Goal: Task Accomplishment & Management: Manage account settings

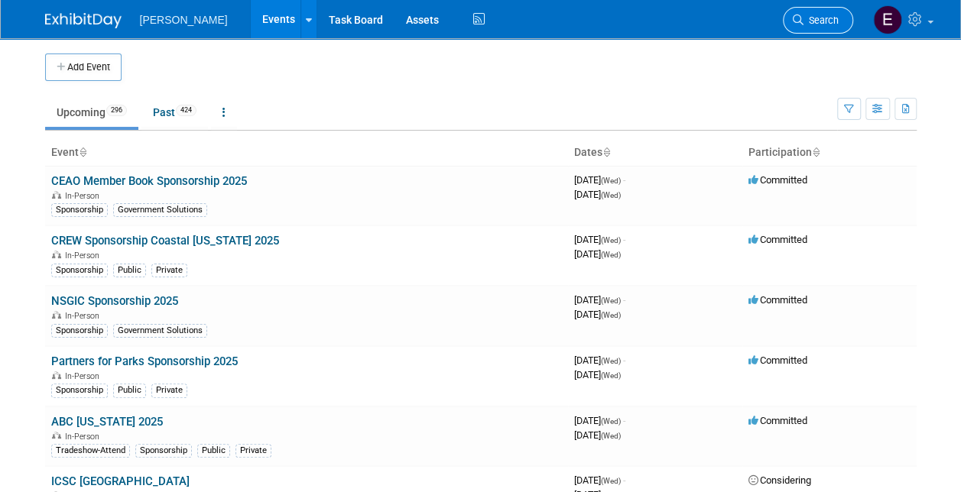
drag, startPoint x: 0, startPoint y: 0, endPoint x: 818, endPoint y: 18, distance: 818.2
click at [818, 18] on span "Search" at bounding box center [821, 20] width 35 height 11
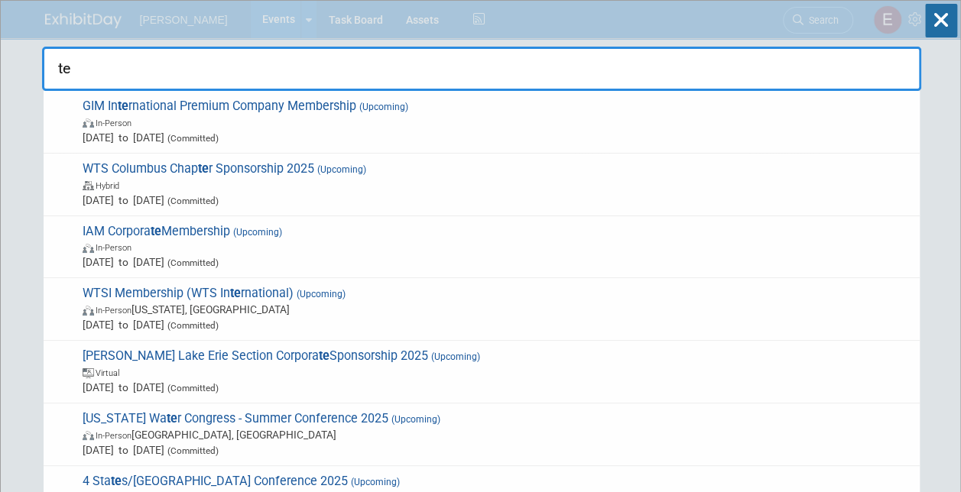
type input "t"
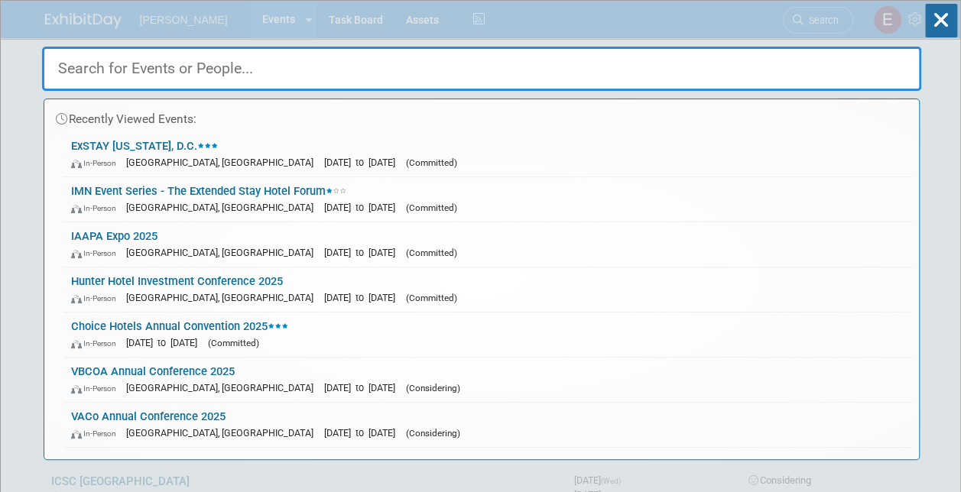
drag, startPoint x: 659, startPoint y: 12, endPoint x: 697, endPoint y: 28, distance: 41.2
click at [659, 11] on div "Recently Viewed Events: ExSTAY Washington, D.C. In-Person Alexandria, VA Jul 30…" at bounding box center [481, 230] width 879 height 459
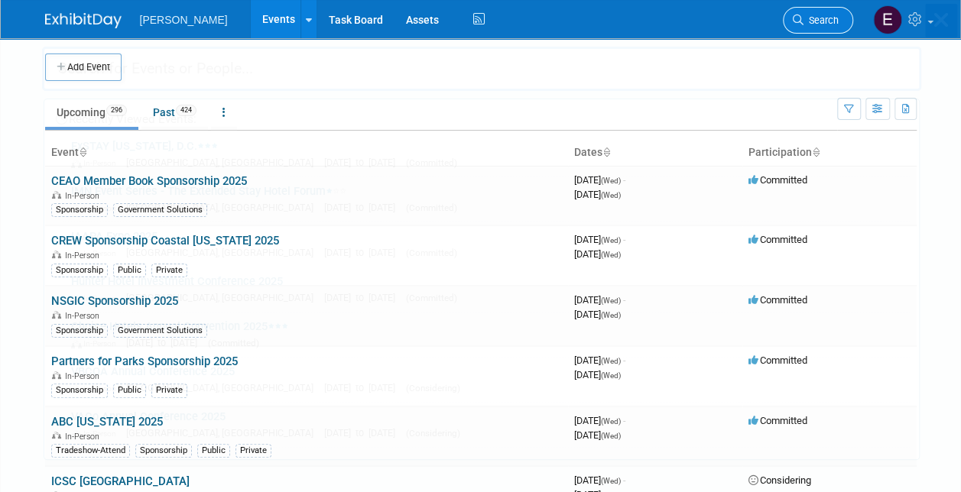
click at [813, 18] on span "Search" at bounding box center [821, 20] width 35 height 11
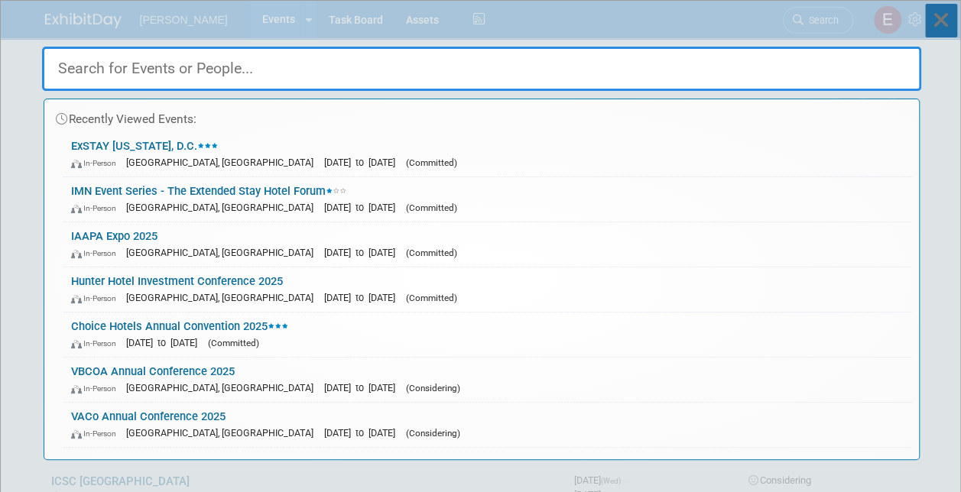
click at [940, 31] on icon at bounding box center [941, 21] width 32 height 34
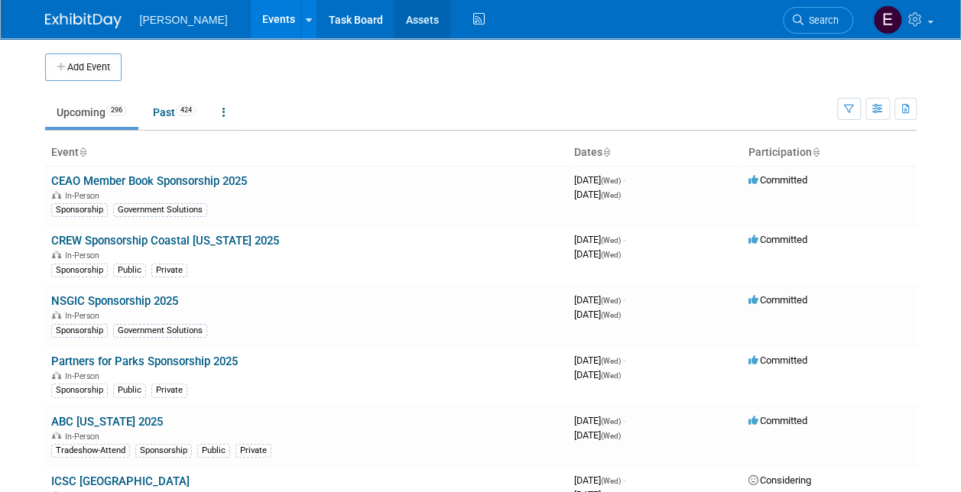
click at [394, 25] on link "Assets" at bounding box center [422, 19] width 56 height 38
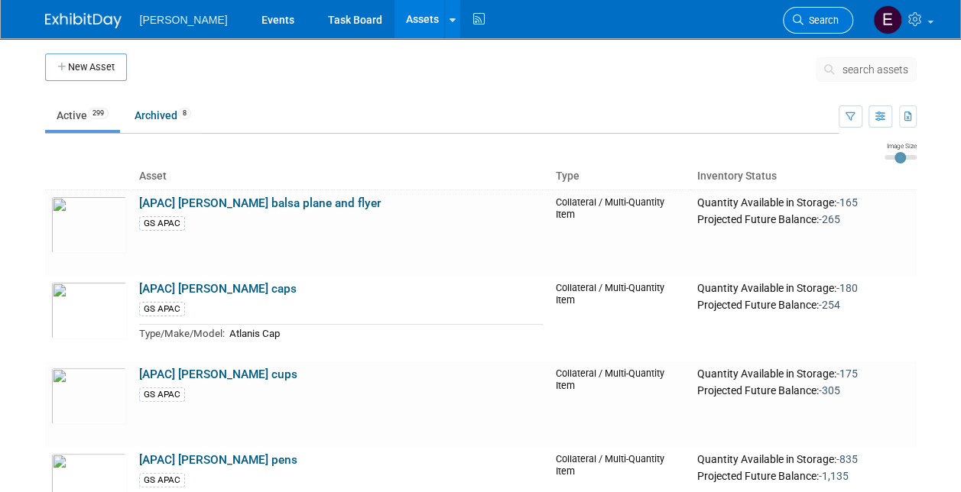
click at [820, 15] on span "Search" at bounding box center [821, 20] width 35 height 11
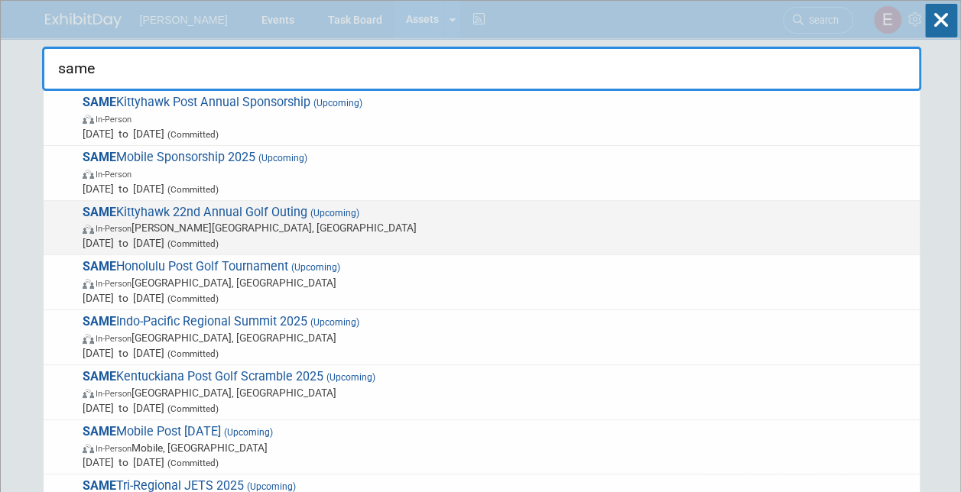
type input "same"
click at [183, 213] on span "SAME Kittyhawk 22nd Annual Golf Outing (Upcoming) In-Person Wright-Patterson Ai…" at bounding box center [495, 228] width 834 height 47
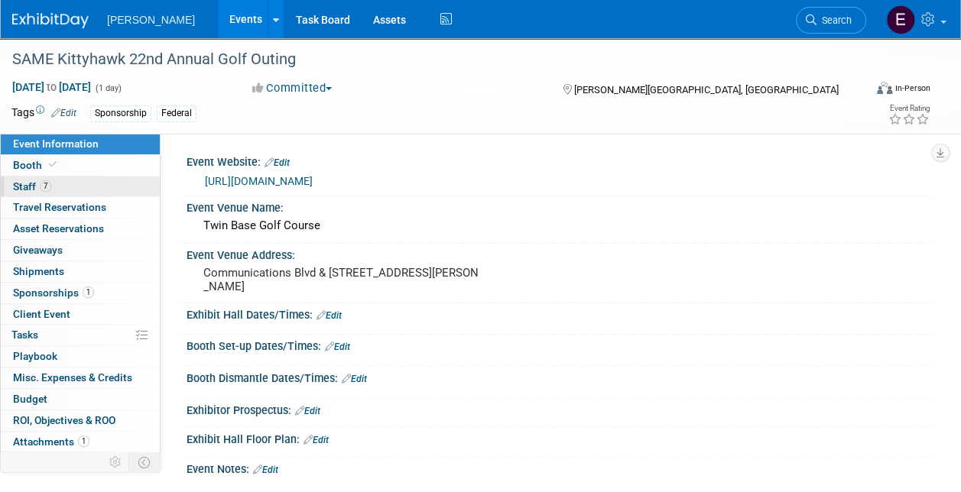
click at [53, 182] on link "7 Staff 7" at bounding box center [80, 187] width 159 height 21
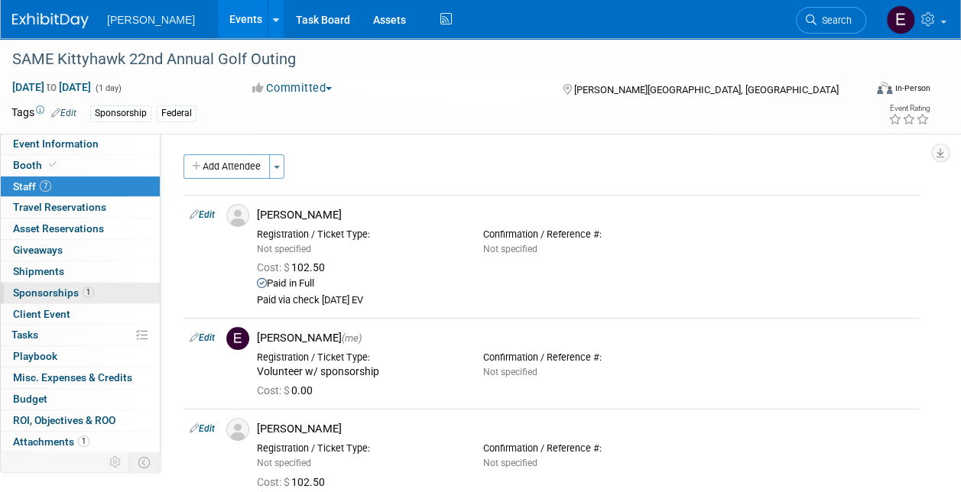
click at [73, 287] on span "Sponsorships 1" at bounding box center [53, 293] width 81 height 12
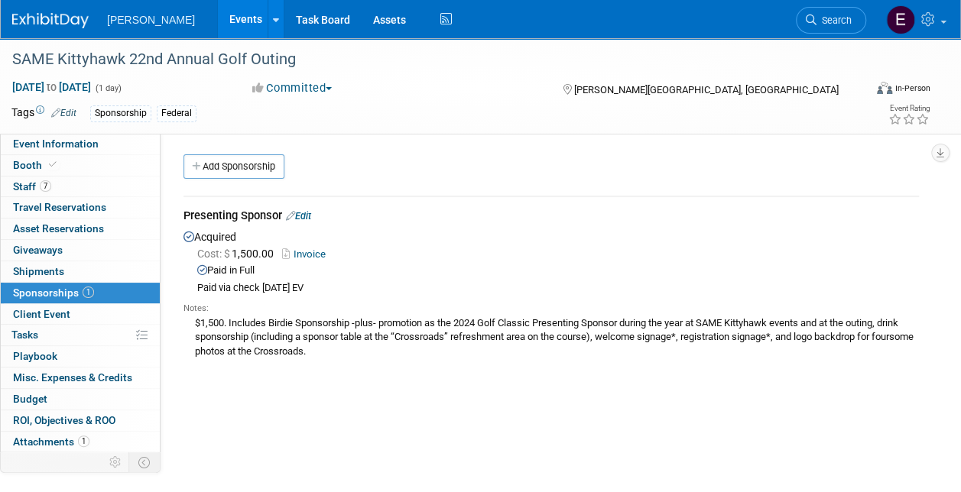
click at [218, 22] on link "Events" at bounding box center [246, 19] width 56 height 38
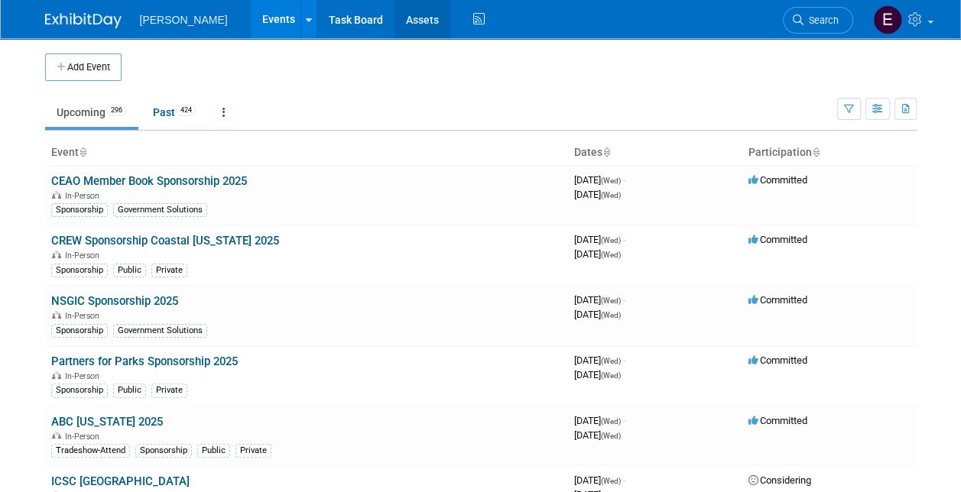
click at [394, 17] on link "Assets" at bounding box center [422, 19] width 56 height 38
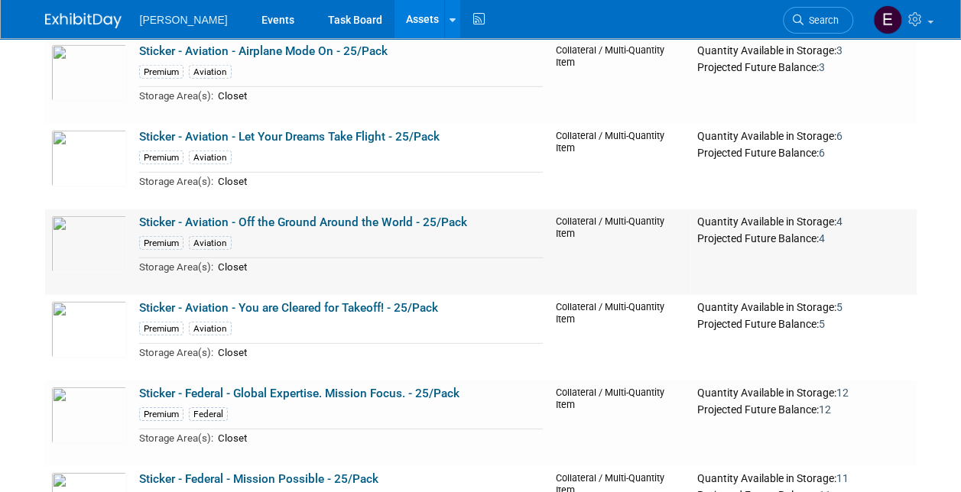
scroll to position [22400, 0]
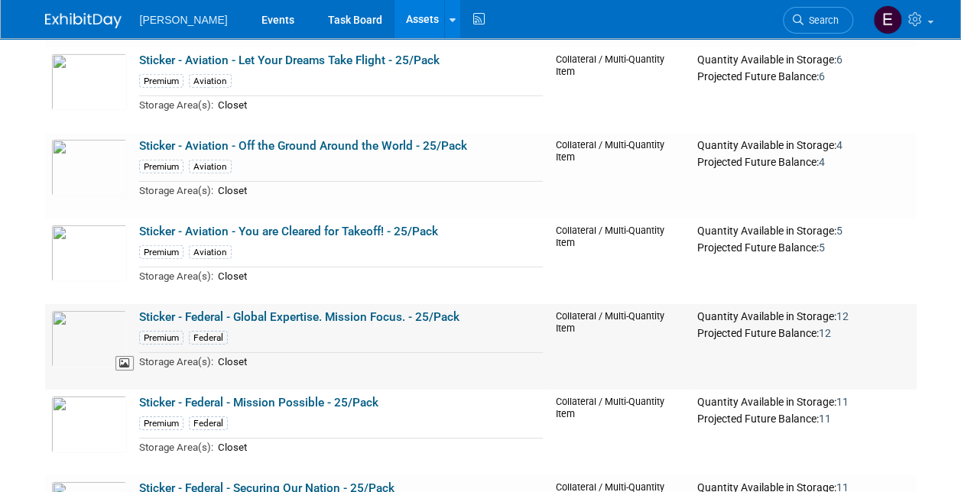
click at [91, 310] on img at bounding box center [89, 338] width 76 height 57
click at [90, 396] on img at bounding box center [89, 424] width 76 height 57
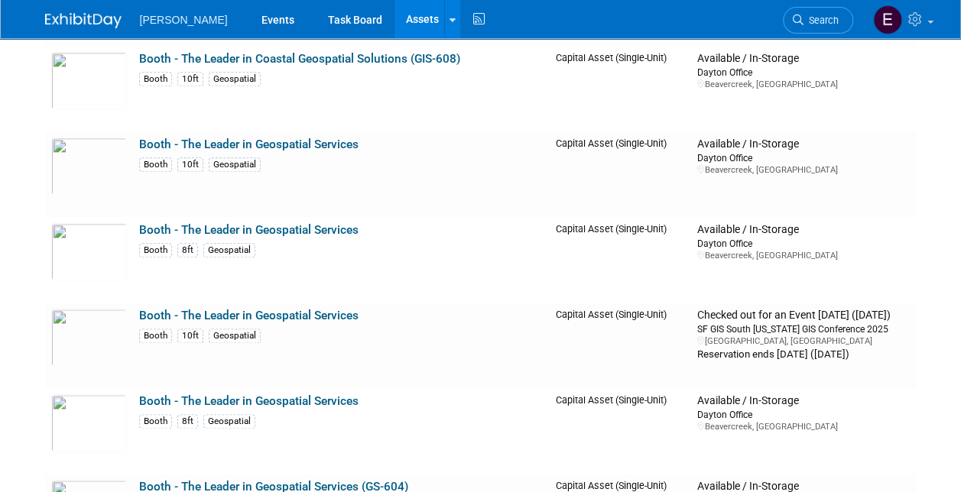
scroll to position [0, 0]
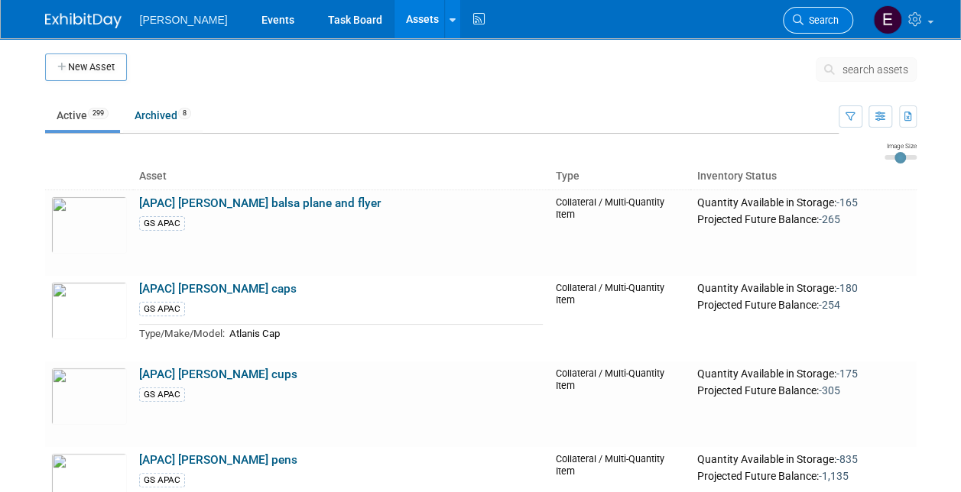
click at [838, 18] on link "Search" at bounding box center [818, 20] width 70 height 27
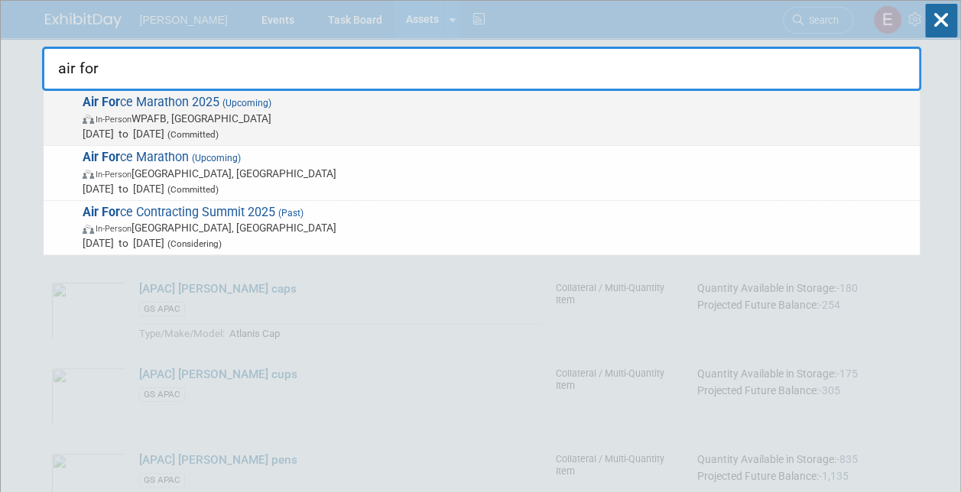
type input "air for"
click at [202, 121] on span "In-Person WPAFB, OH" at bounding box center [498, 118] width 830 height 15
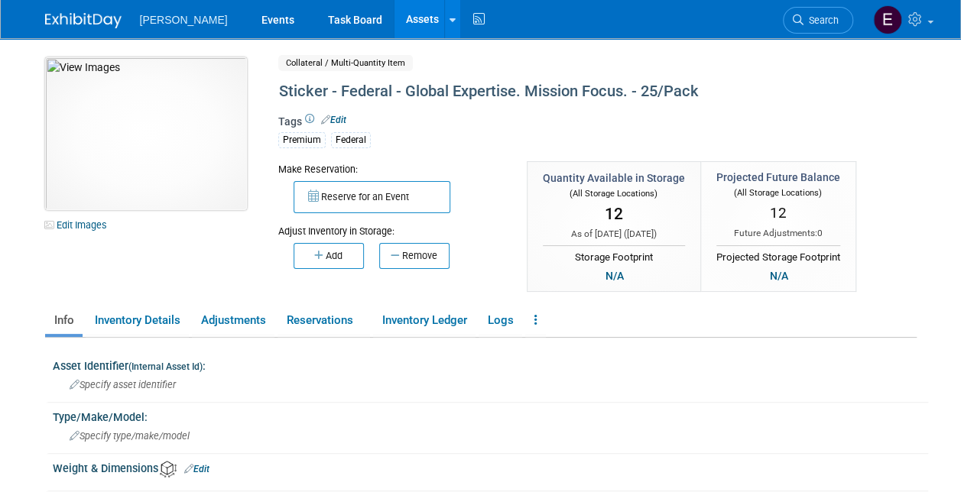
click at [164, 79] on img at bounding box center [146, 133] width 202 height 153
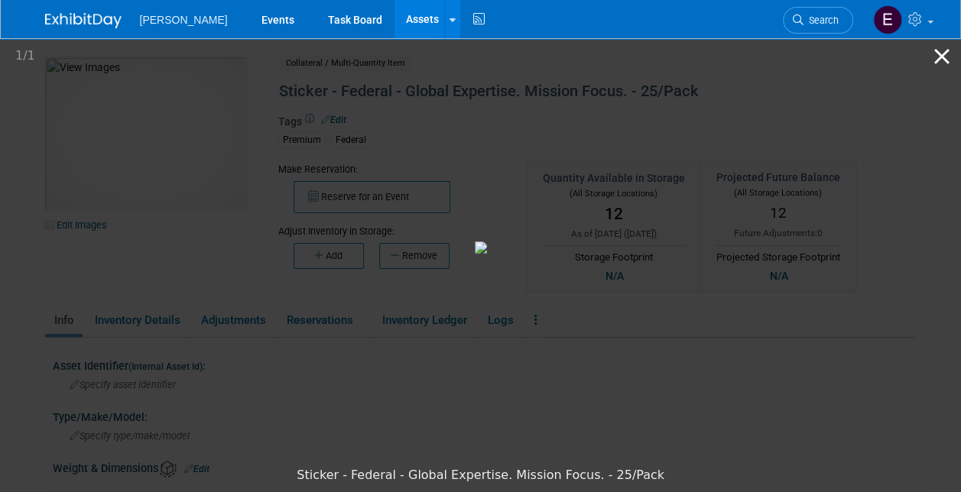
click at [937, 55] on button "Close gallery" at bounding box center [942, 56] width 38 height 36
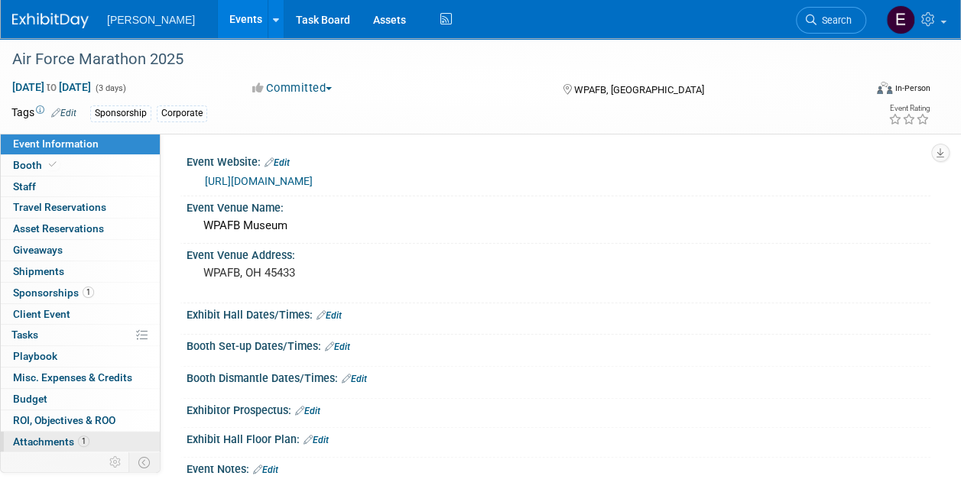
click at [72, 436] on span "Attachments 1" at bounding box center [51, 442] width 76 height 12
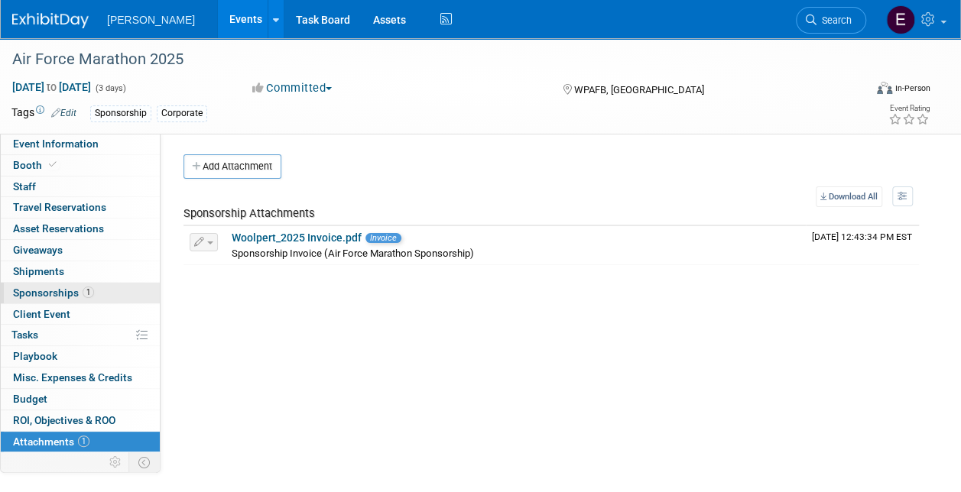
click at [63, 291] on span "Sponsorships 1" at bounding box center [53, 293] width 81 height 12
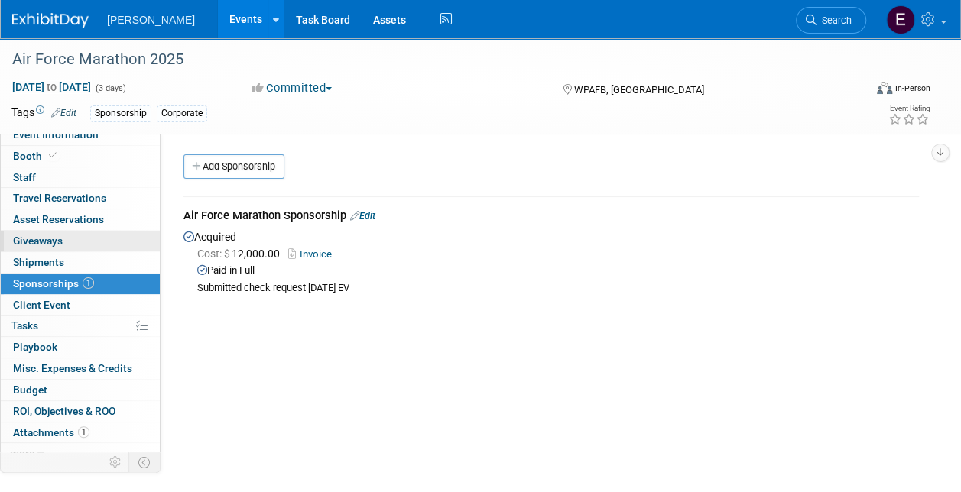
scroll to position [17, 0]
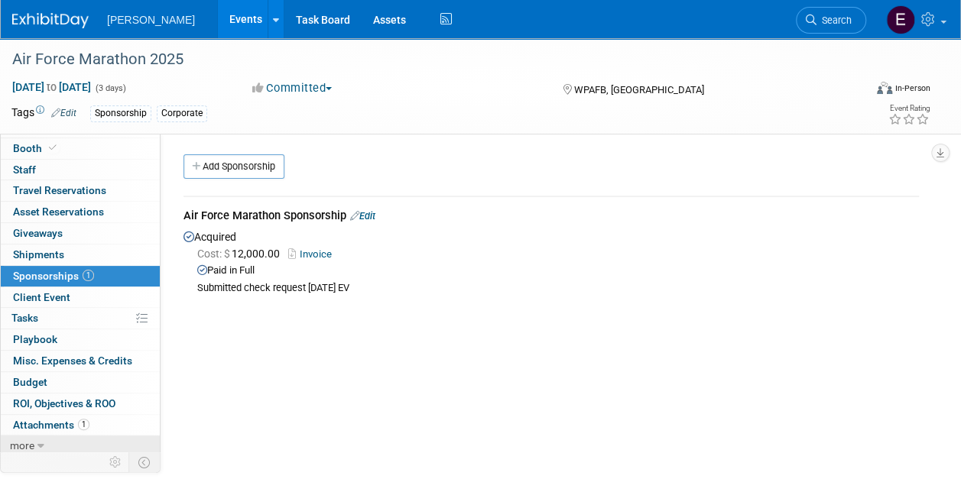
click at [52, 440] on link "more" at bounding box center [80, 446] width 159 height 21
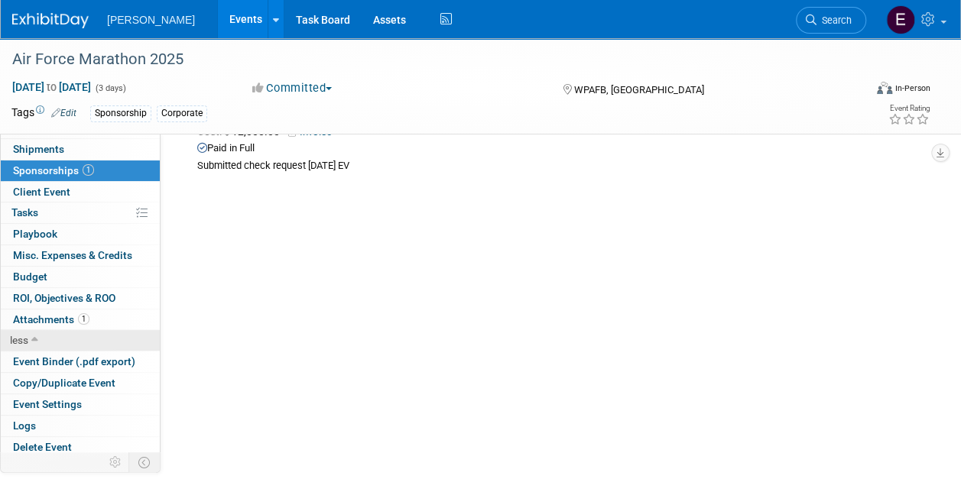
scroll to position [248, 0]
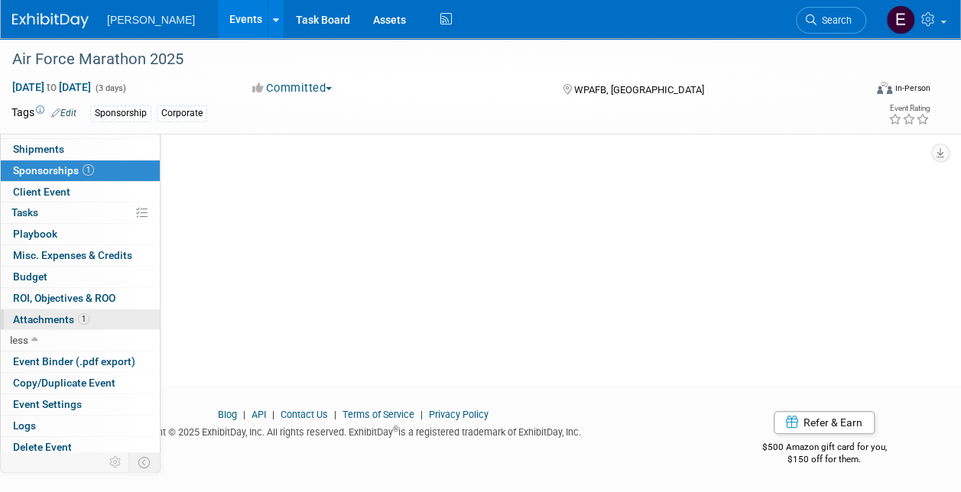
click at [78, 313] on span "1" at bounding box center [83, 318] width 11 height 11
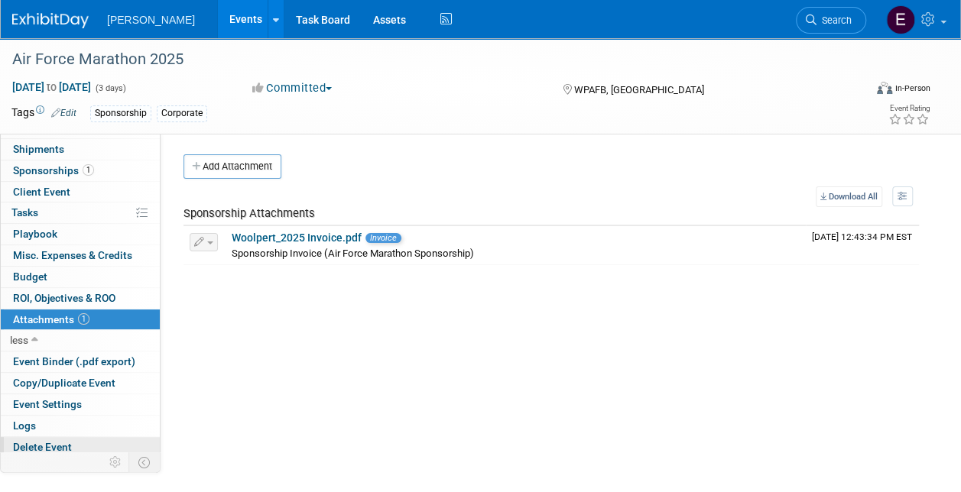
click at [67, 442] on span "Delete Event" at bounding box center [42, 447] width 59 height 12
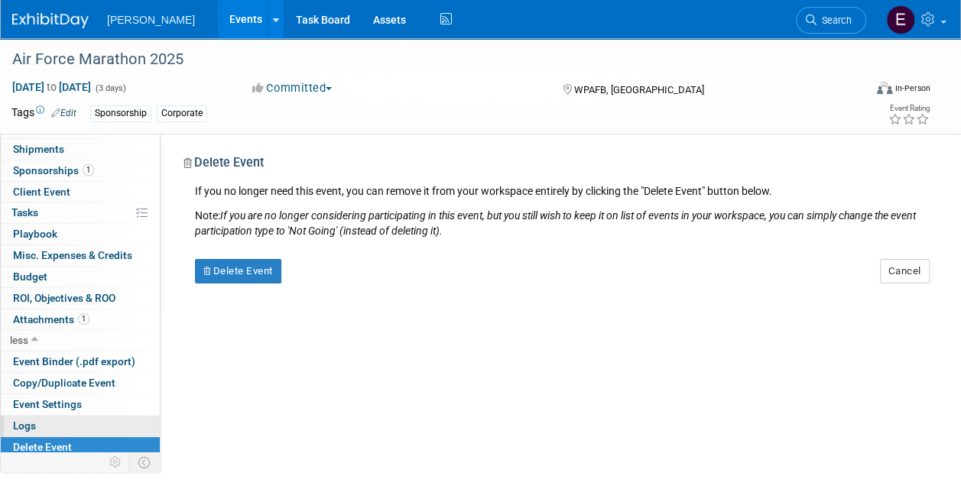
click at [60, 417] on link "Logs" at bounding box center [80, 426] width 159 height 21
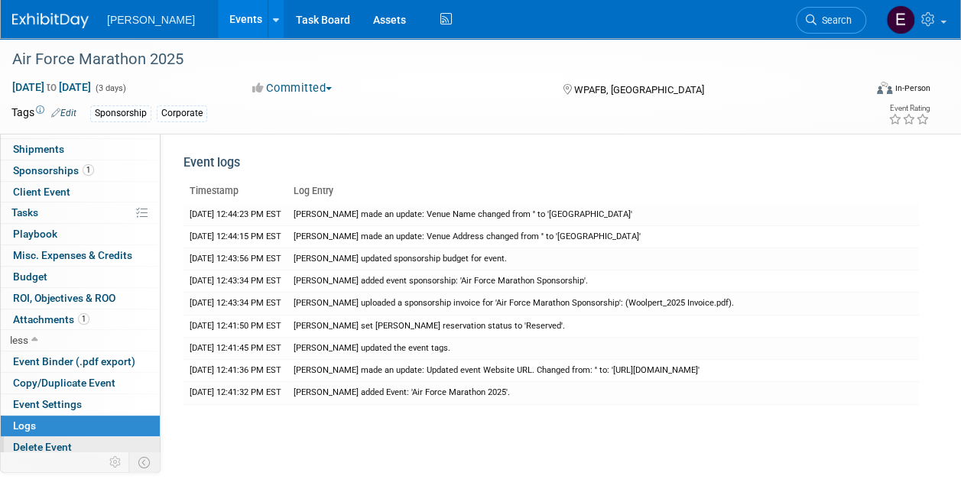
click at [52, 441] on span "Delete Event" at bounding box center [42, 447] width 59 height 12
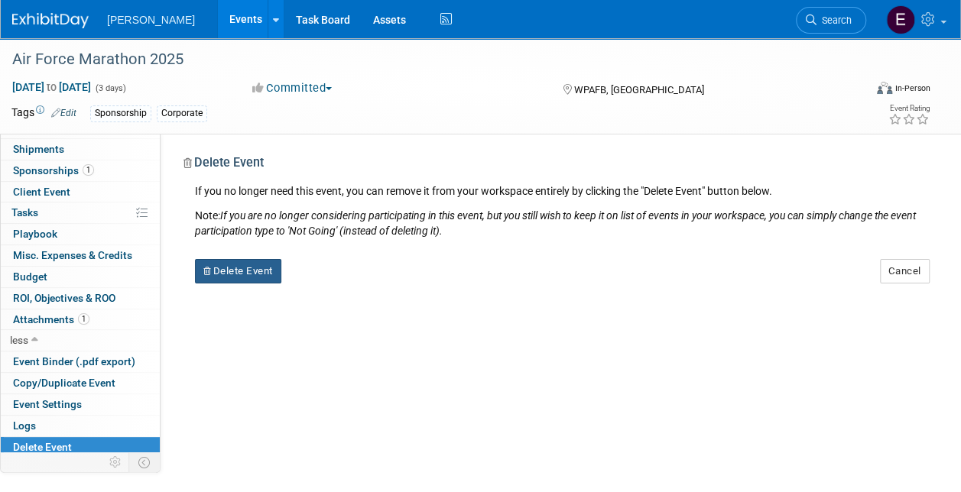
click at [239, 271] on button "Delete Event" at bounding box center [238, 271] width 86 height 24
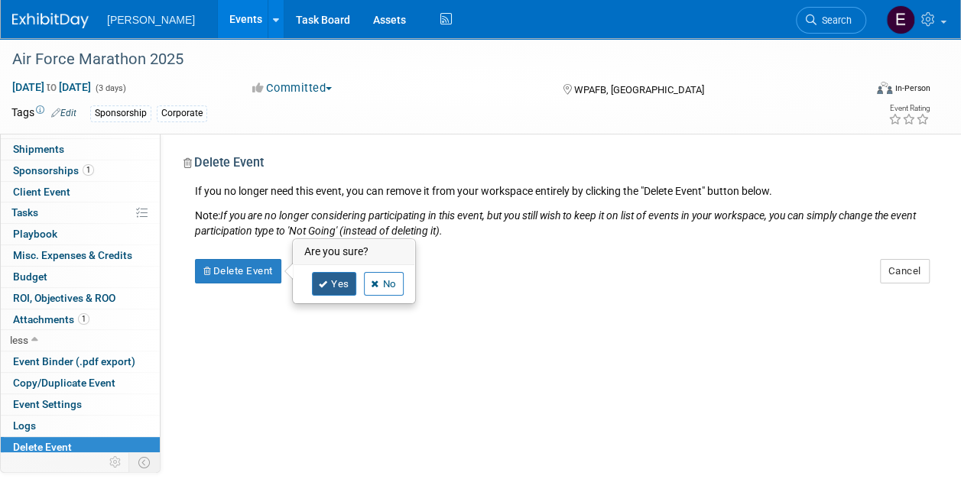
click at [338, 281] on link "Yes" at bounding box center [334, 284] width 44 height 24
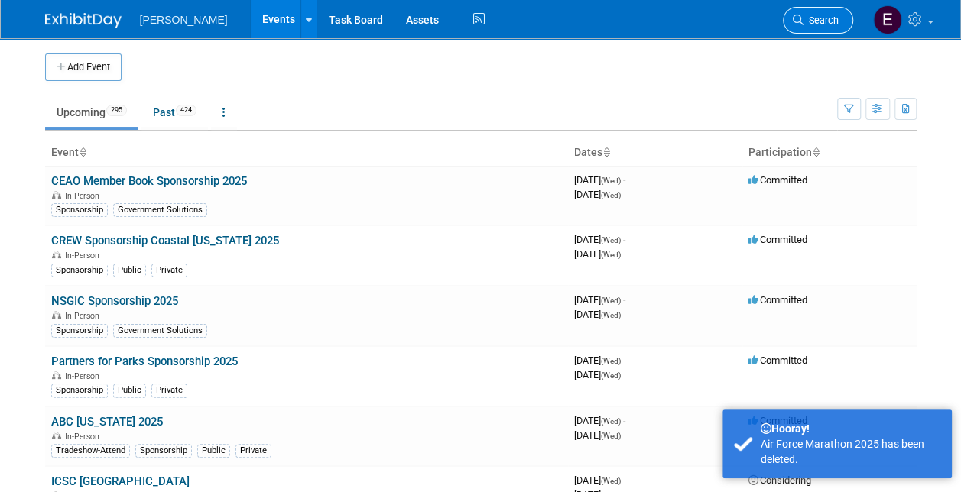
click at [800, 19] on icon at bounding box center [798, 20] width 11 height 11
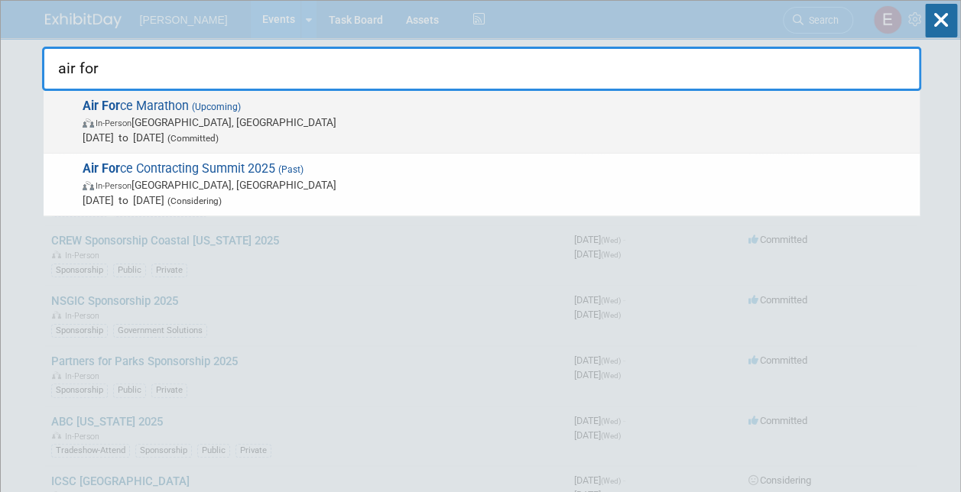
type input "air for"
click at [168, 118] on span "In-Person [GEOGRAPHIC_DATA], [GEOGRAPHIC_DATA]" at bounding box center [498, 122] width 830 height 15
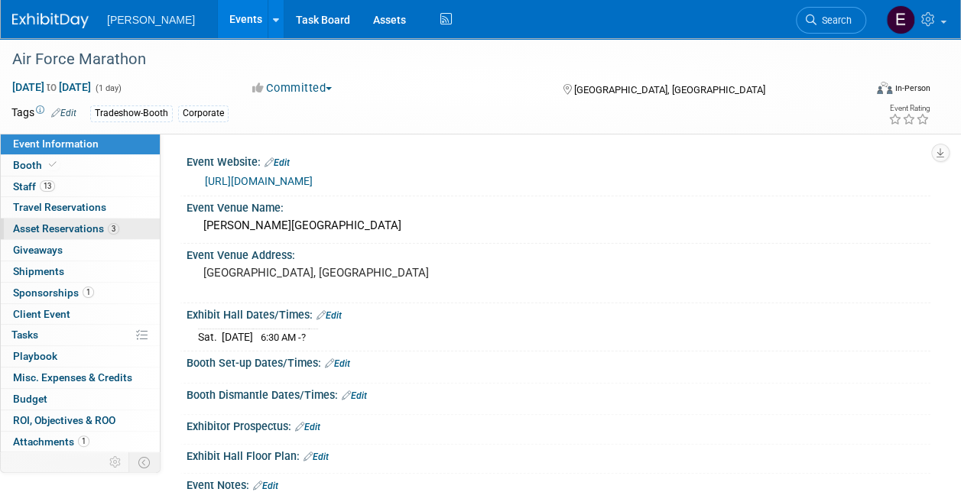
click at [91, 227] on span "Asset Reservations 3" at bounding box center [66, 228] width 106 height 12
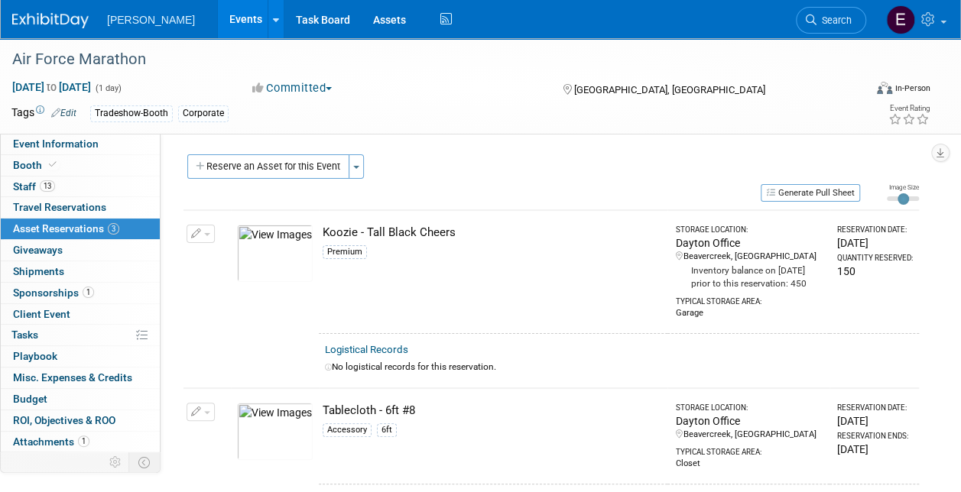
click at [203, 235] on button "button" at bounding box center [201, 234] width 28 height 18
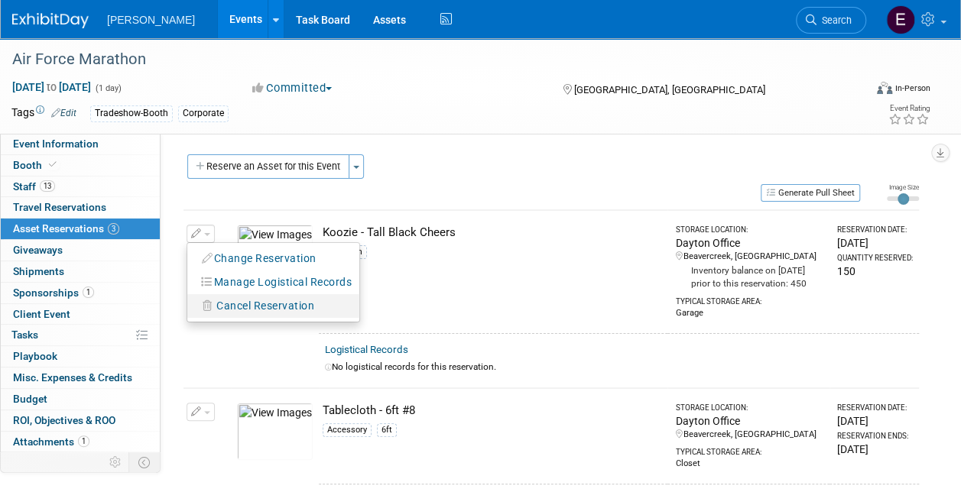
click at [222, 306] on span "Cancel Reservation" at bounding box center [265, 306] width 98 height 12
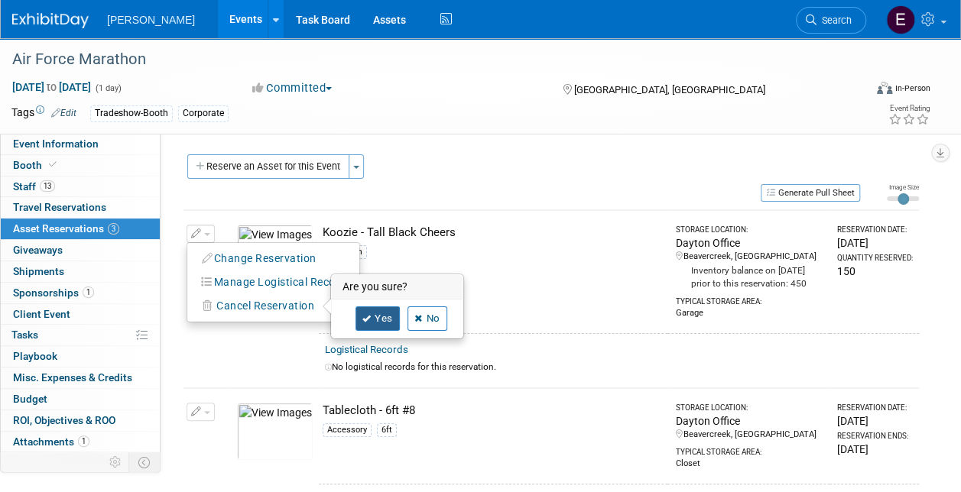
click at [379, 317] on link "Yes" at bounding box center [378, 319] width 44 height 24
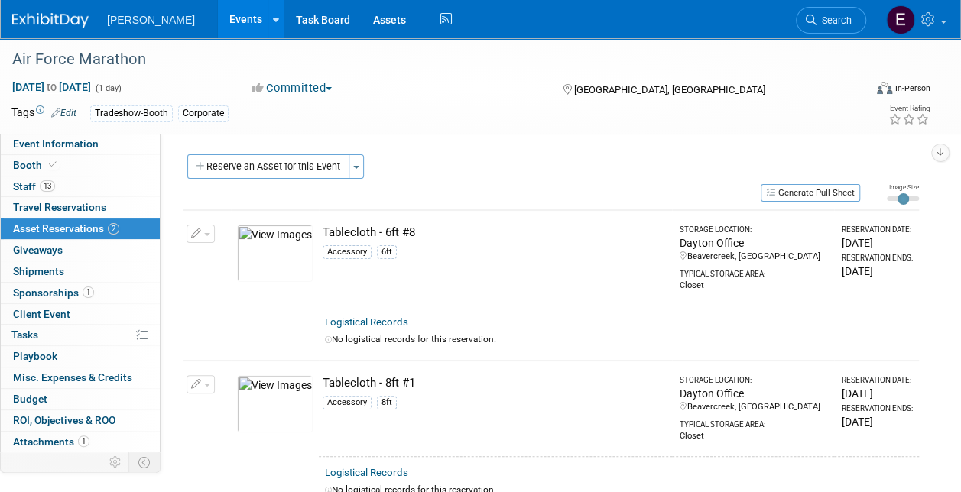
click at [266, 164] on button "Reserve an Asset for this Event" at bounding box center [268, 166] width 162 height 24
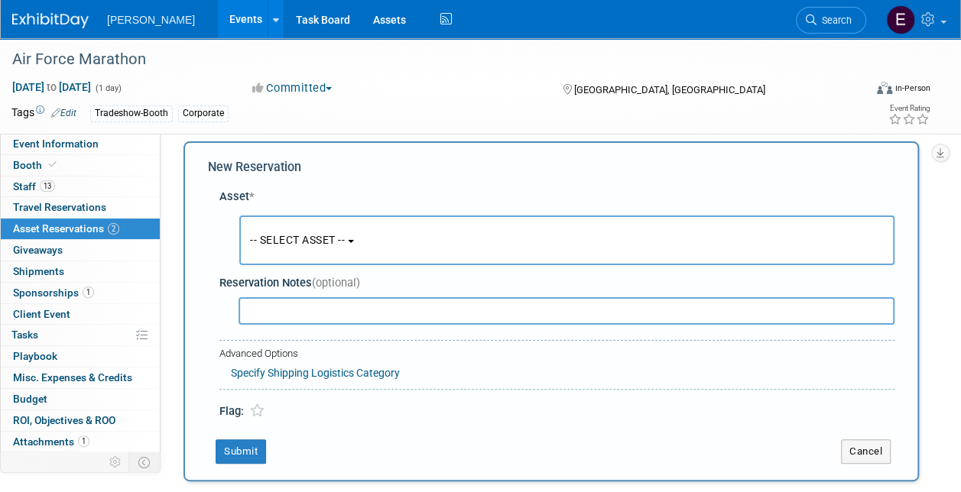
scroll to position [15, 0]
click at [318, 255] on button "-- SELECT ASSET --" at bounding box center [566, 239] width 655 height 50
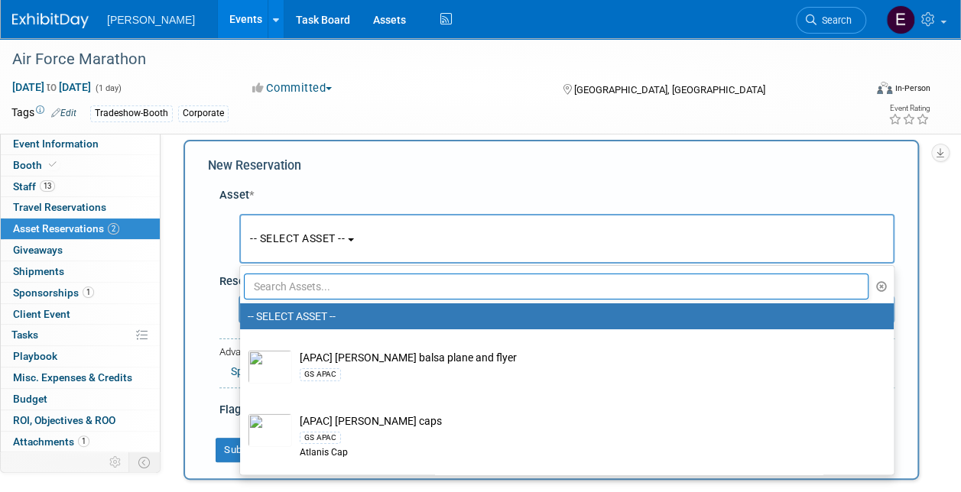
click at [317, 287] on input "text" at bounding box center [556, 287] width 625 height 26
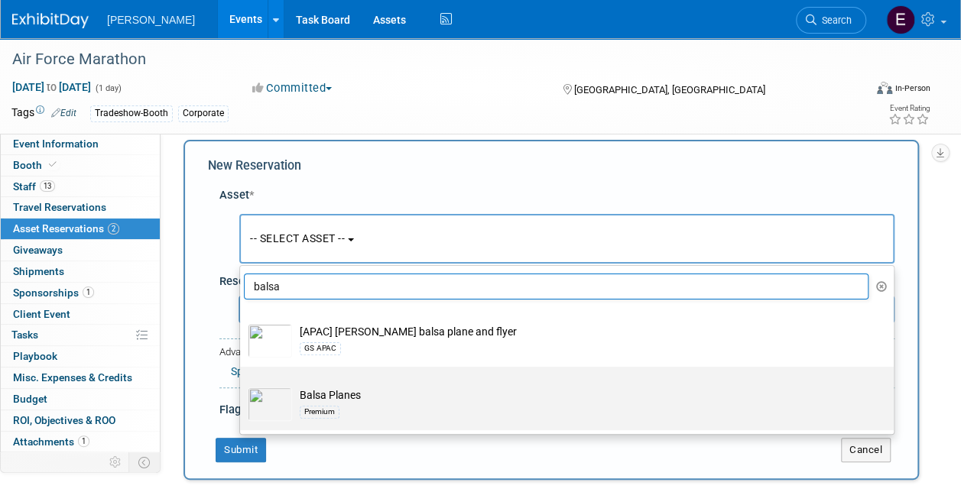
type input "balsa"
click at [330, 402] on td "Balsa Planes Premium" at bounding box center [577, 405] width 571 height 34
click at [242, 385] on input "Balsa Planes Premium" at bounding box center [237, 380] width 10 height 10
select select "10723114"
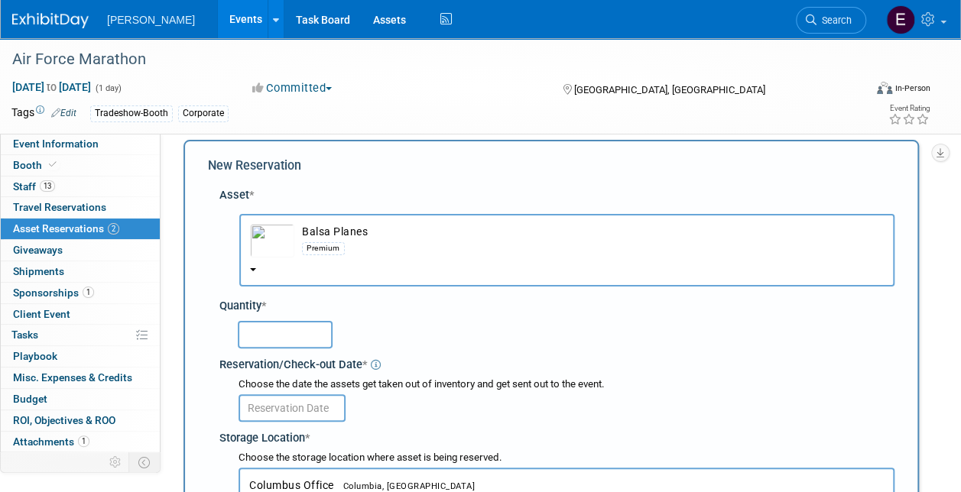
click at [300, 339] on input "text" at bounding box center [285, 335] width 95 height 28
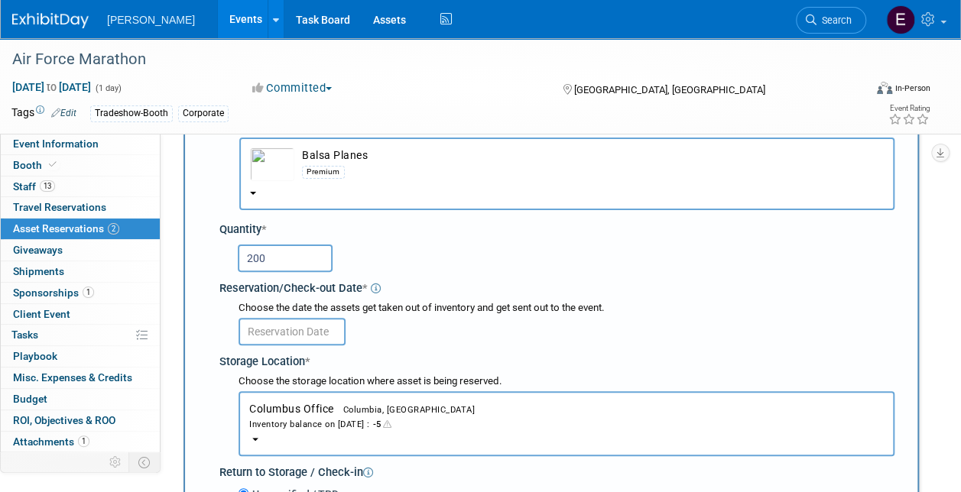
scroll to position [244, 0]
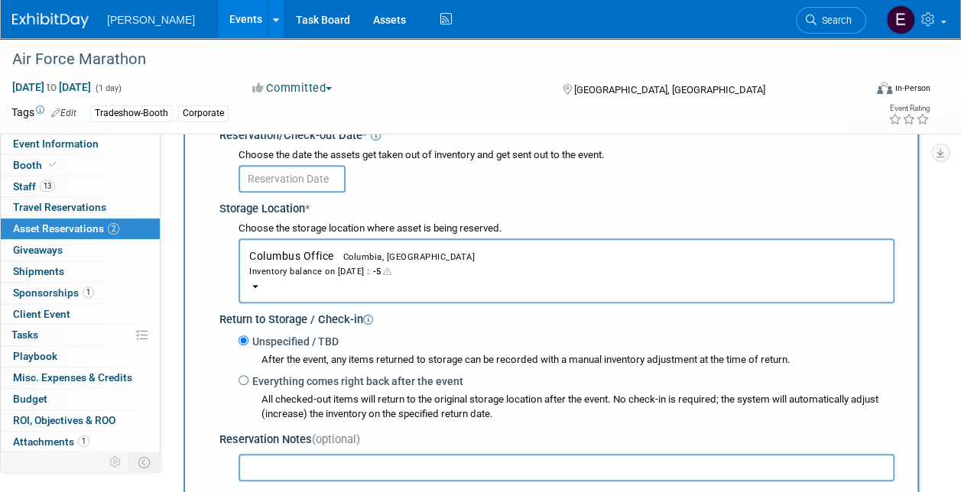
type input "200"
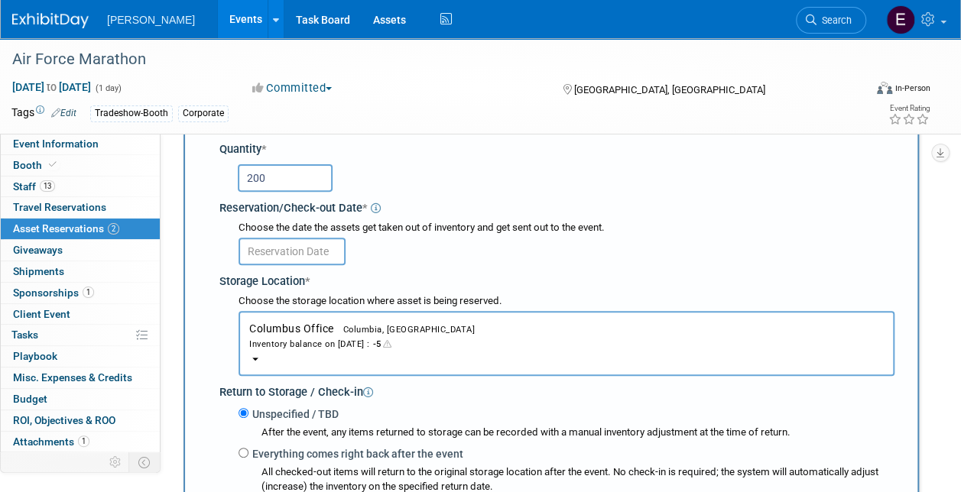
scroll to position [91, 0]
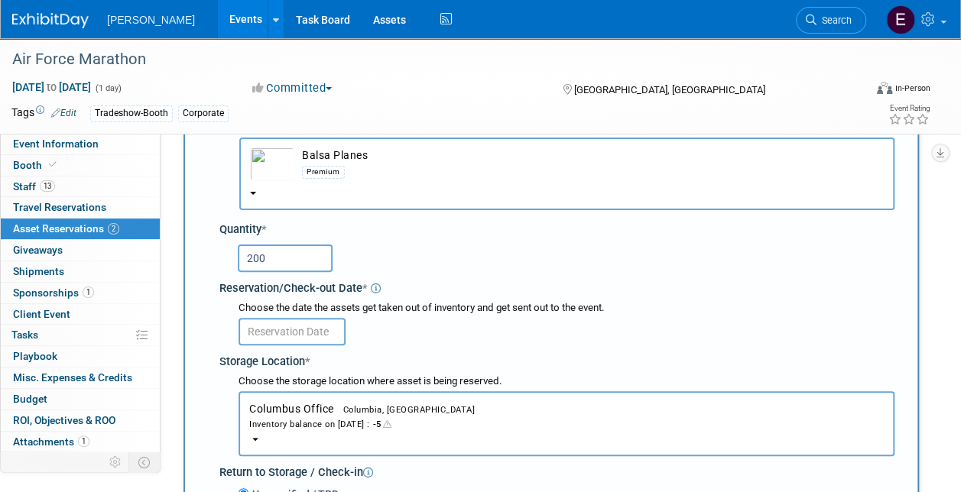
click at [306, 338] on body "[PERSON_NAME] Events Add Event Bulk Upload Events Shareable Event Boards Recent…" at bounding box center [480, 155] width 961 height 492
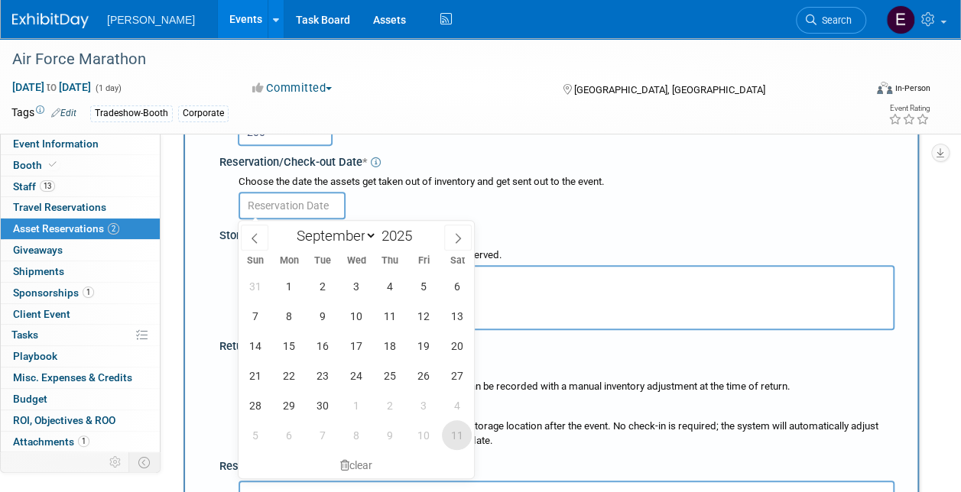
scroll to position [320, 0]
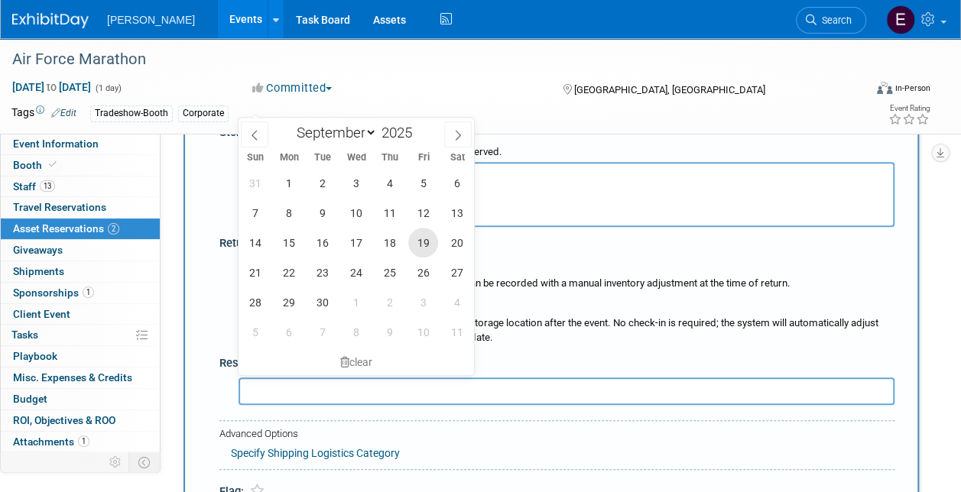
click at [426, 245] on span "19" at bounding box center [423, 243] width 30 height 30
type input "[DATE]"
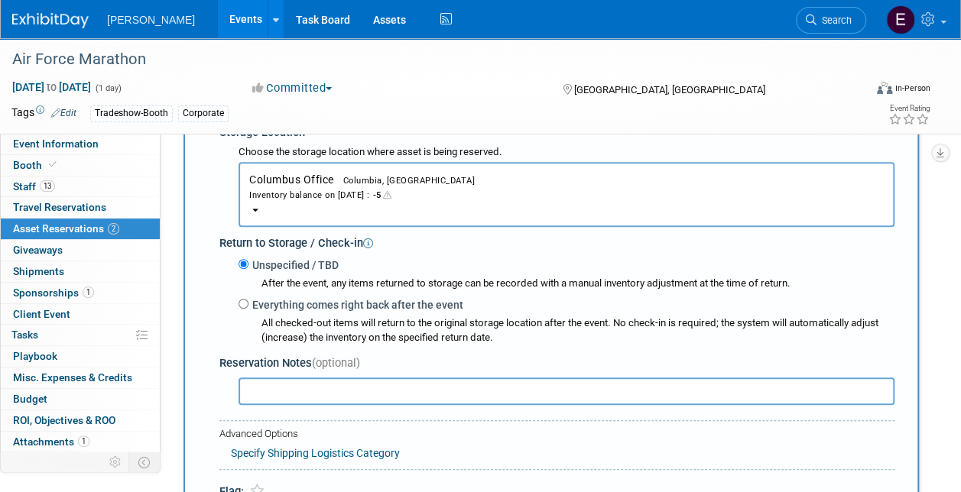
click at [261, 206] on button "Columbus Office Columbia, [GEOGRAPHIC_DATA] Inventory balance on [DATE] : -5" at bounding box center [567, 194] width 656 height 65
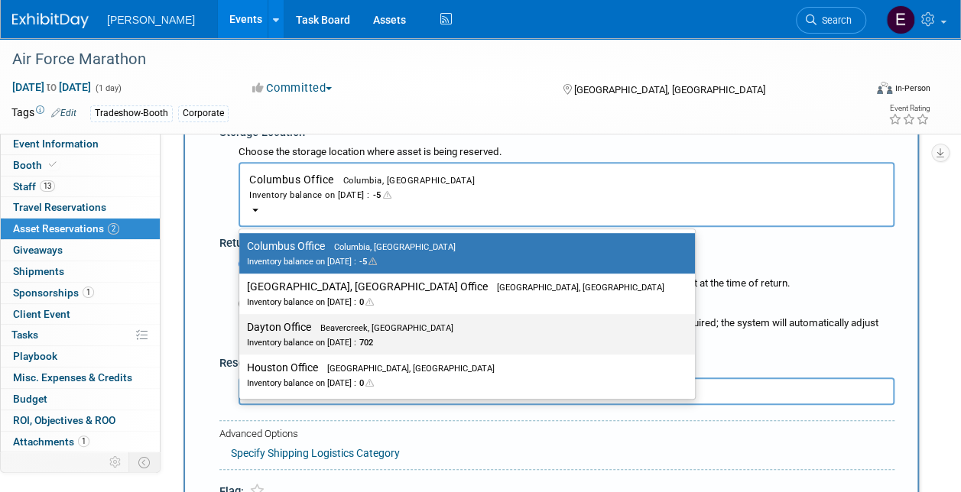
click at [281, 338] on div "Inventory balance on [DATE] : 702" at bounding box center [455, 342] width 417 height 15
click at [242, 333] on input "Dayton Office Beavercreek, [GEOGRAPHIC_DATA] Inventory balance on [DATE] : 702" at bounding box center [237, 328] width 10 height 10
select select "11223930"
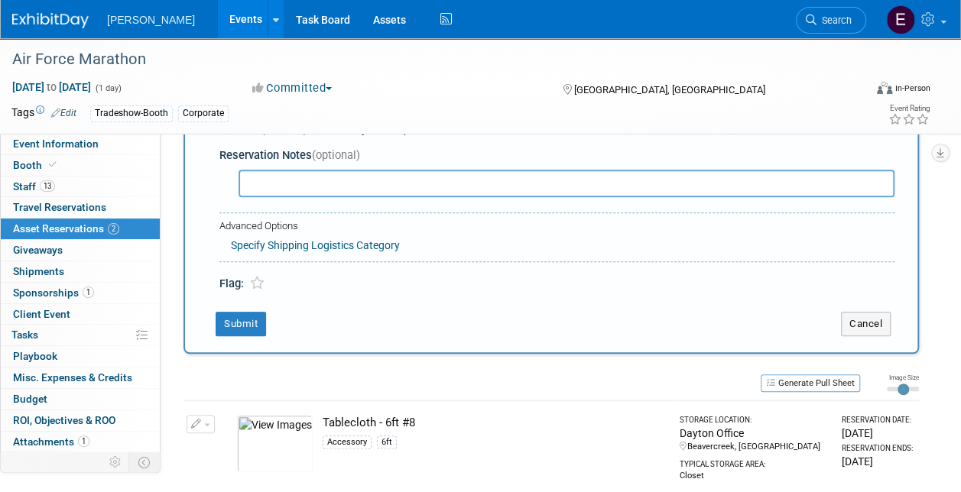
scroll to position [626, 0]
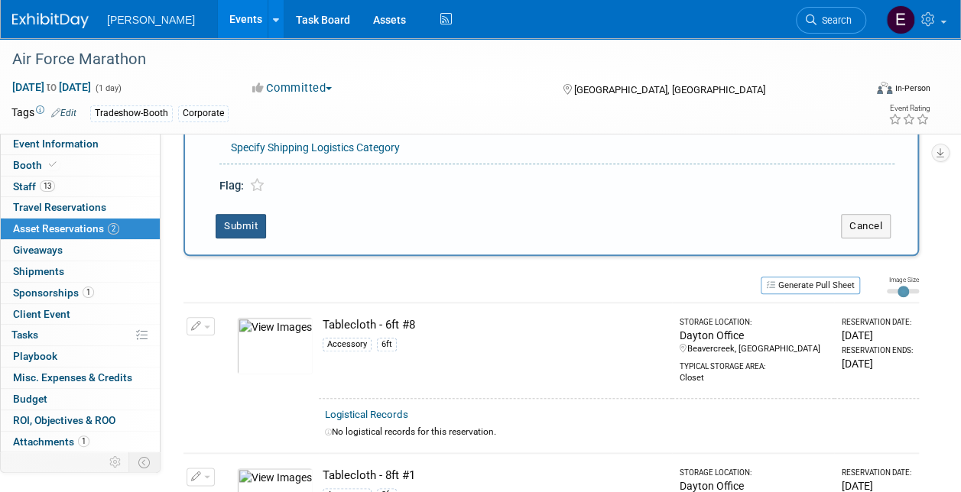
click at [254, 226] on button "Submit" at bounding box center [241, 226] width 50 height 24
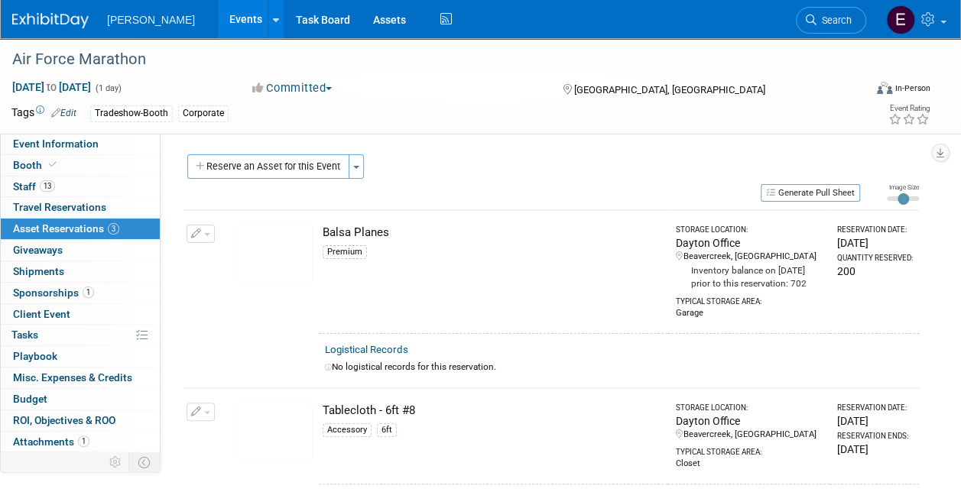
scroll to position [0, 0]
click at [76, 192] on link "13 Staff 13" at bounding box center [80, 187] width 159 height 21
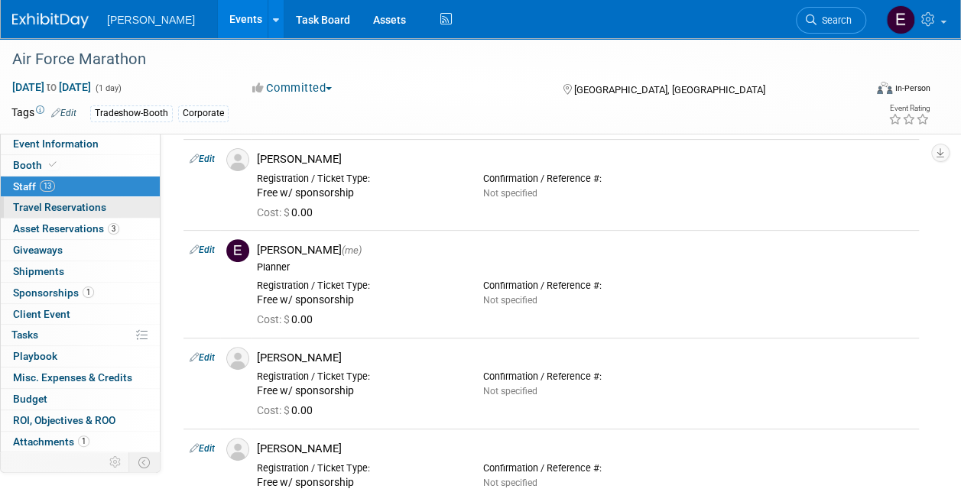
scroll to position [76, 0]
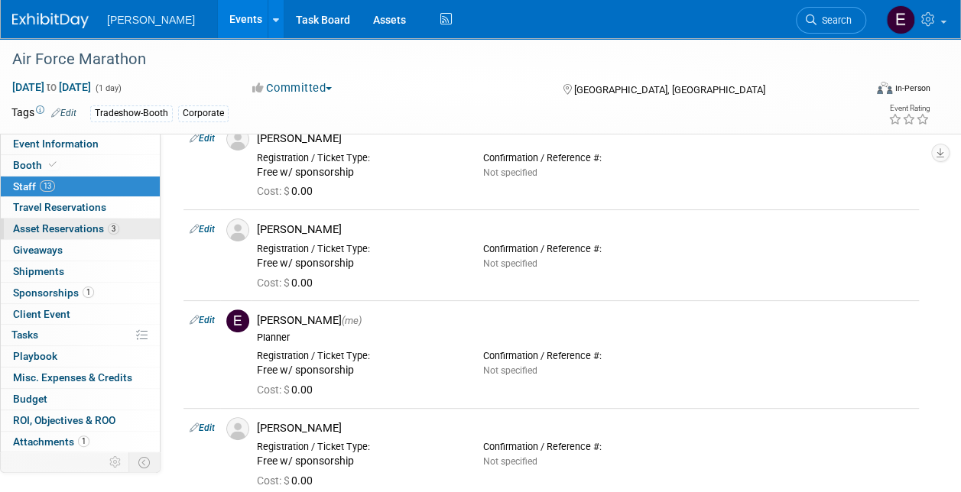
click at [83, 228] on span "Asset Reservations 3" at bounding box center [66, 228] width 106 height 12
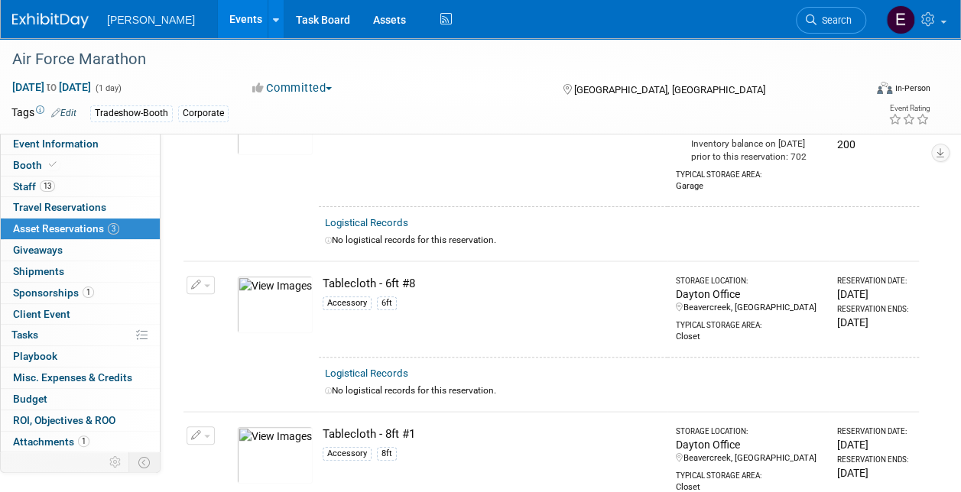
scroll to position [0, 0]
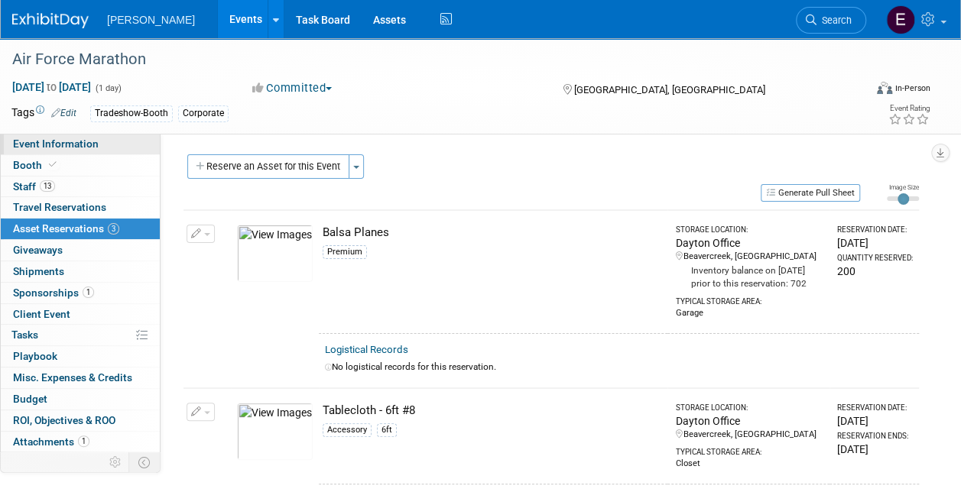
click at [93, 141] on span "Event Information" at bounding box center [56, 144] width 86 height 12
